Goal: Find specific page/section: Find specific page/section

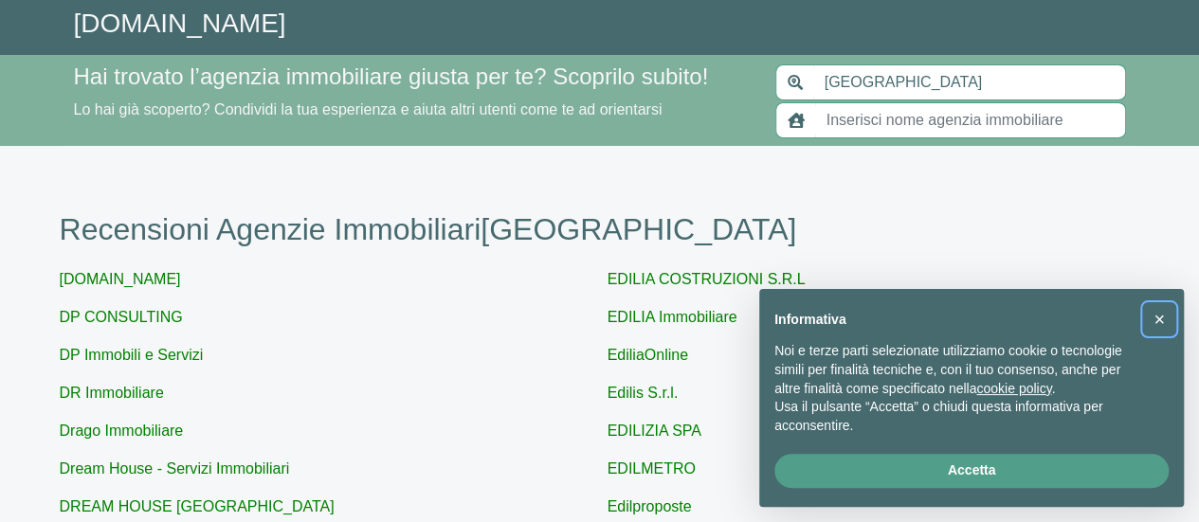
click at [1158, 319] on span "×" at bounding box center [1158, 319] width 11 height 21
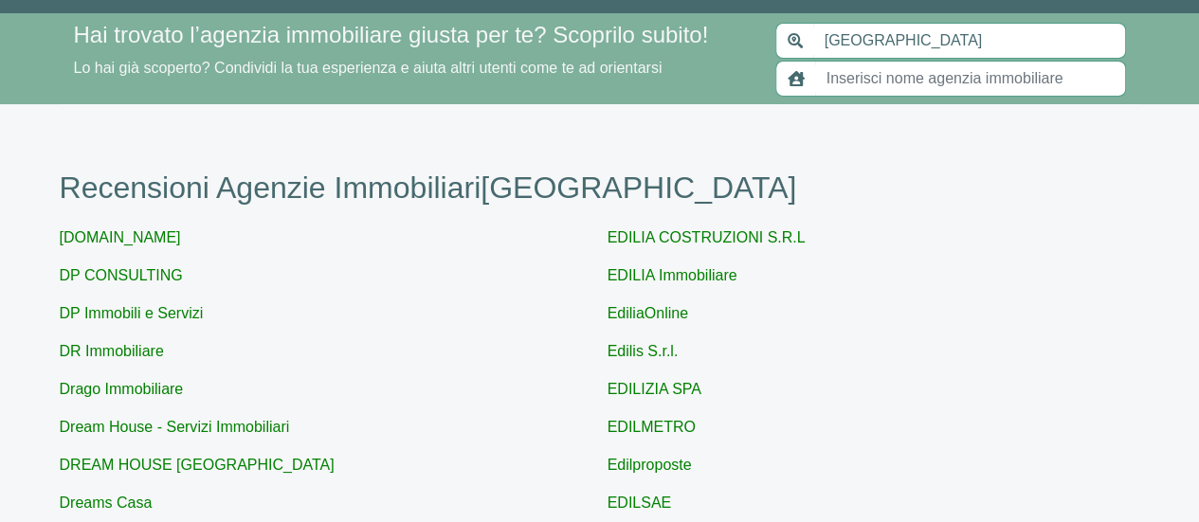
scroll to position [25, 0]
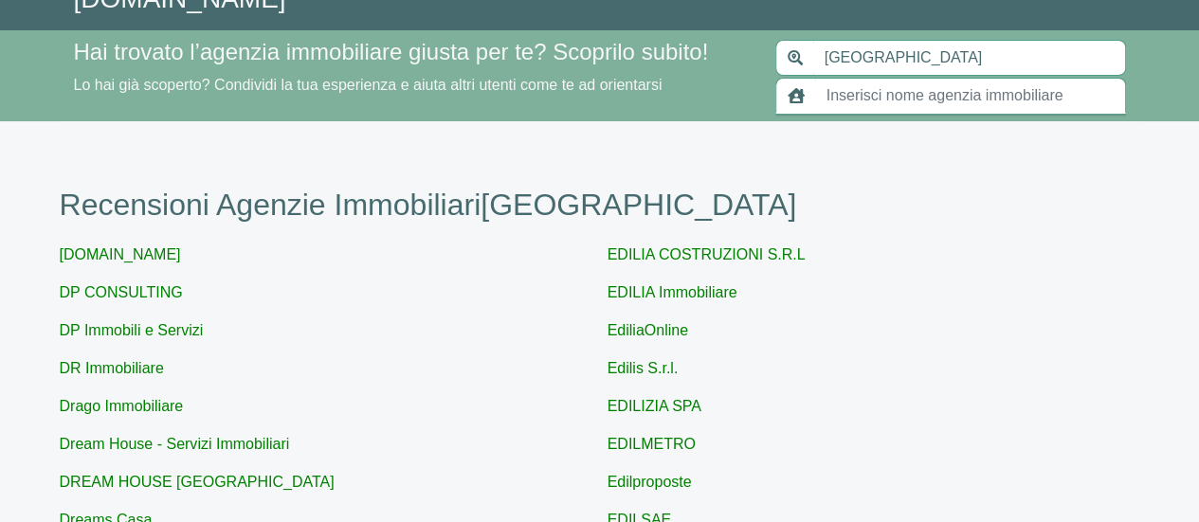
click at [953, 92] on input "text" at bounding box center [970, 96] width 311 height 36
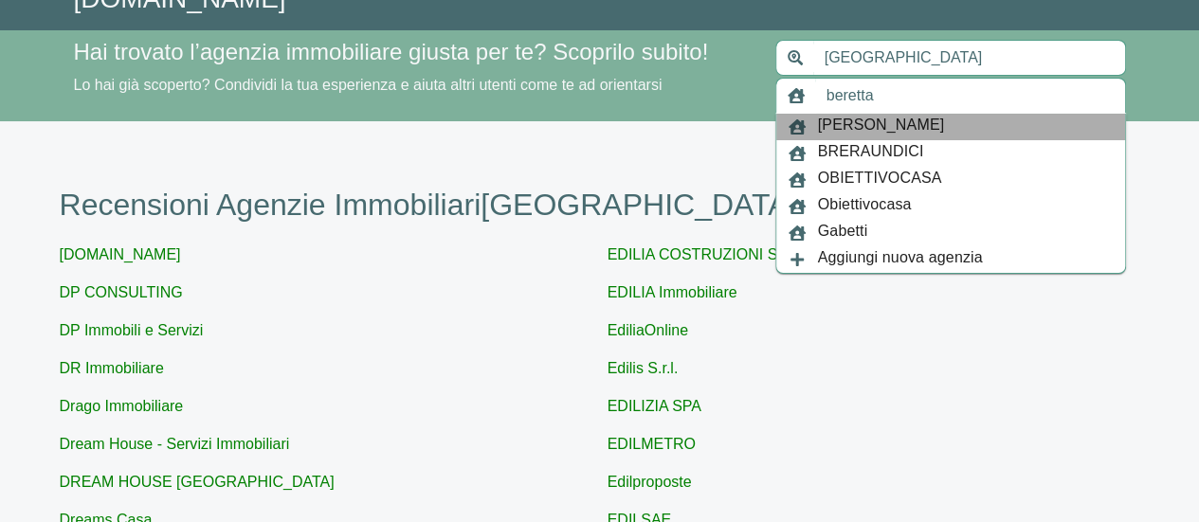
click at [921, 132] on span "[PERSON_NAME]" at bounding box center [881, 127] width 127 height 27
type input "[PERSON_NAME]"
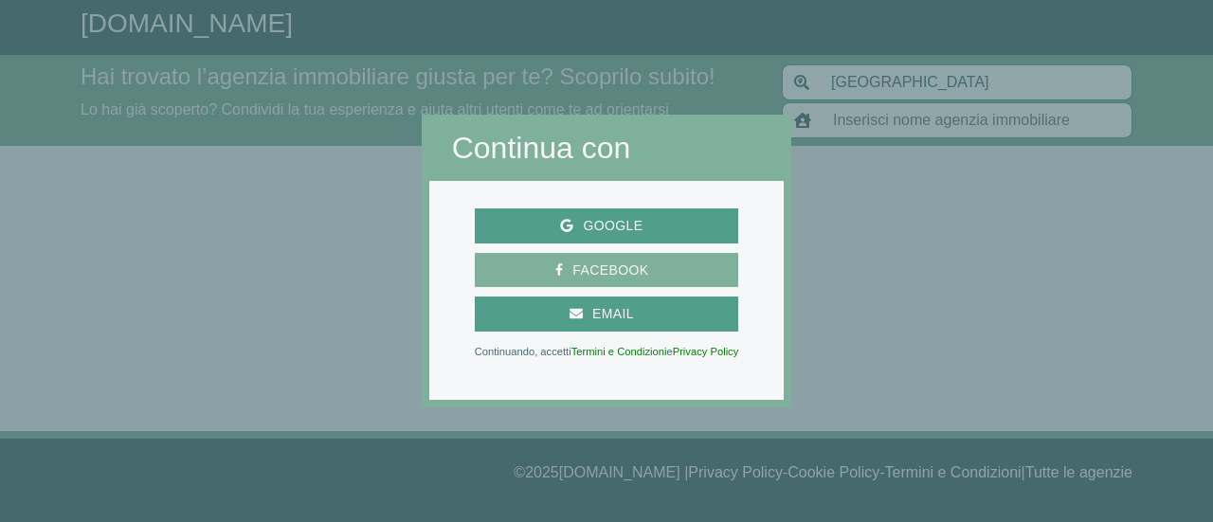
click at [613, 264] on span "Facebook" at bounding box center [610, 271] width 95 height 24
